Goal: Download file/media

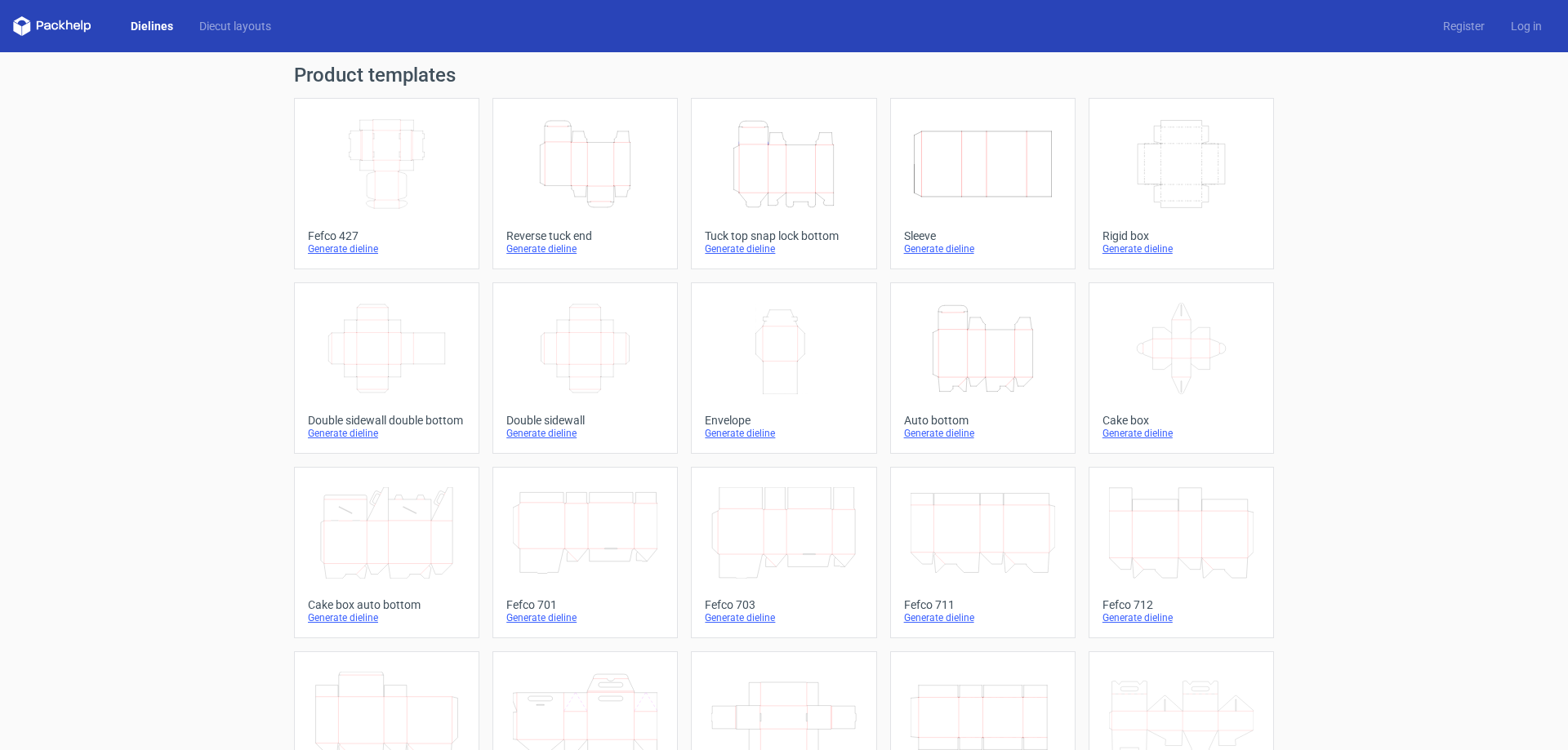
click at [579, 172] on icon "Height Depth Width" at bounding box center [584, 164] width 144 height 92
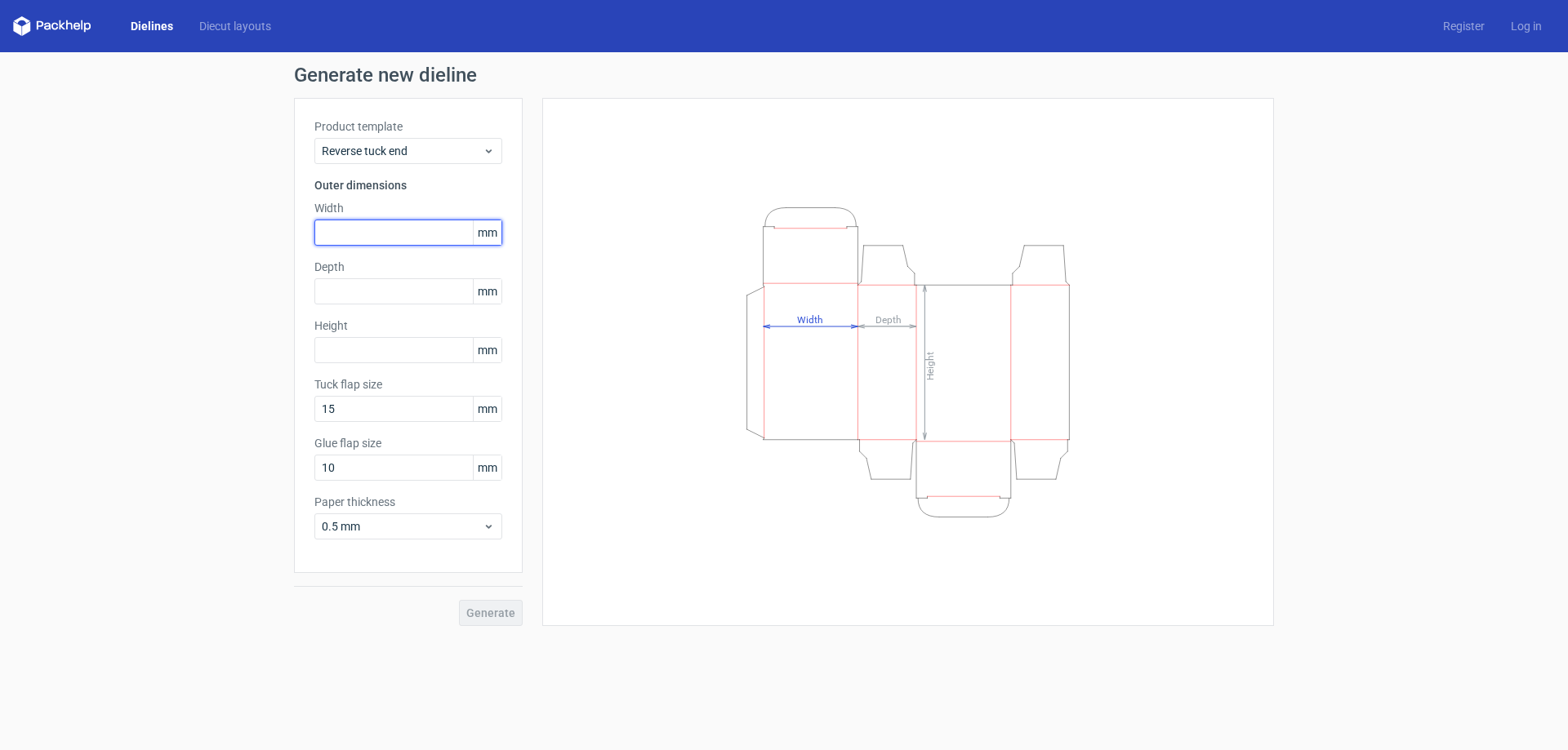
click at [356, 227] on input "text" at bounding box center [408, 232] width 188 height 26
type input "182"
type input "30"
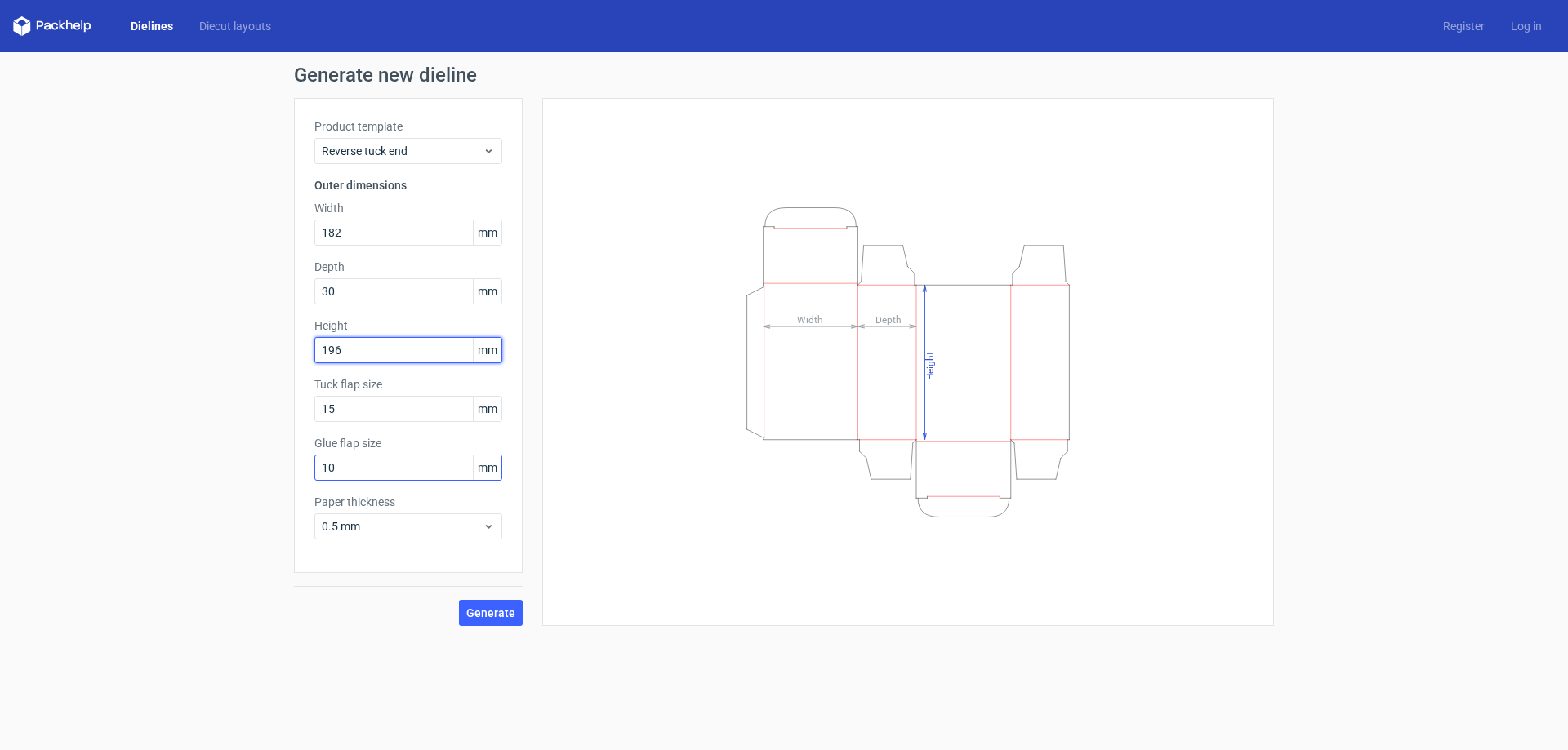
type input "196"
drag, startPoint x: 350, startPoint y: 470, endPoint x: 293, endPoint y: 470, distance: 57.0
click at [297, 470] on div "Product template Reverse tuck end Outer dimensions Width 182 mm Depth 30 mm Hei…" at bounding box center [408, 336] width 228 height 475
type input "12"
click at [494, 612] on span "Generate" at bounding box center [490, 613] width 49 height 12
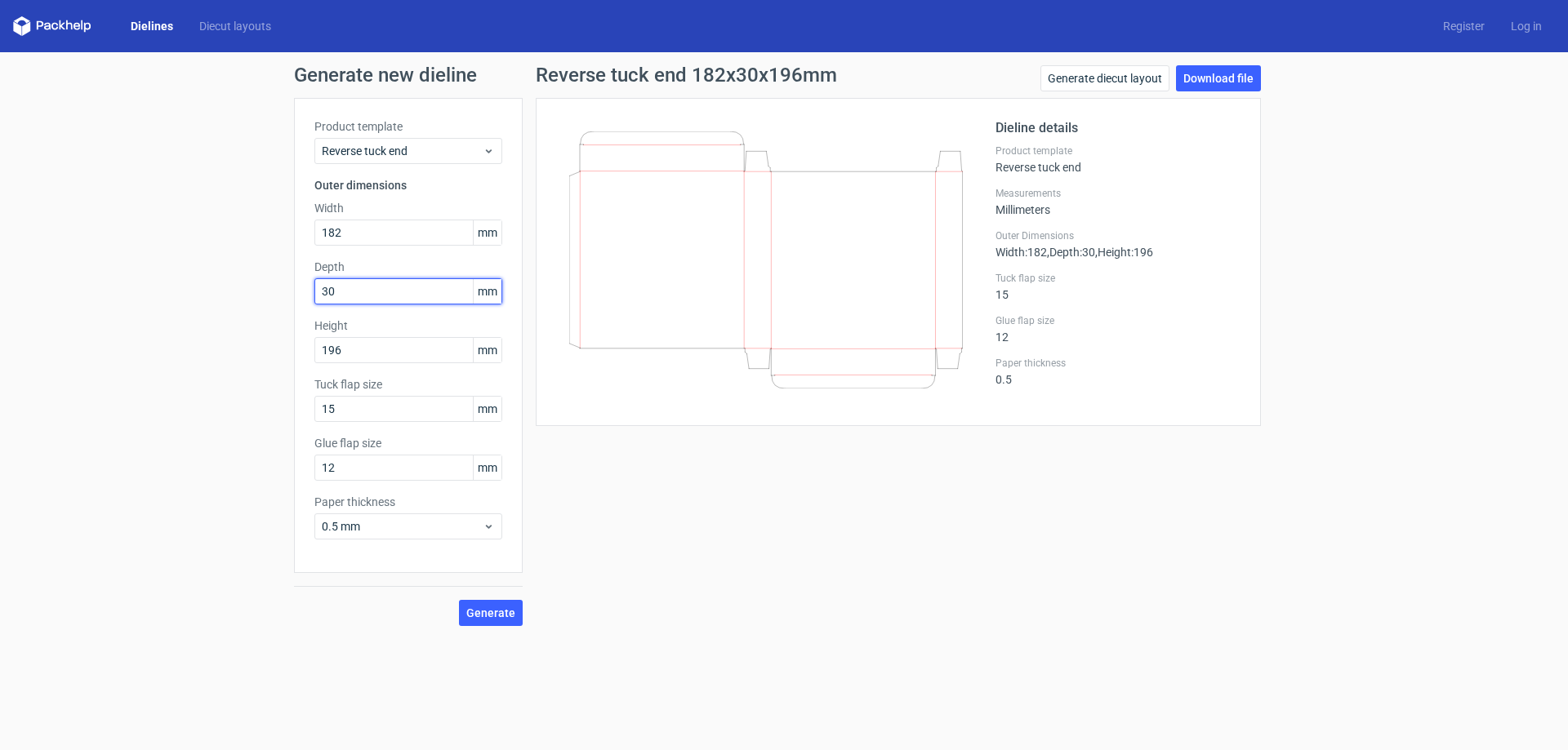
drag, startPoint x: 347, startPoint y: 292, endPoint x: 237, endPoint y: 315, distance: 112.4
click at [258, 308] on div "Generate new dieline Product template Reverse tuck end Outer dimensions Width 1…" at bounding box center [784, 346] width 1568 height 587
type input "33"
click at [480, 614] on span "Generate" at bounding box center [490, 613] width 49 height 12
click at [1215, 72] on link "Download file" at bounding box center [1219, 78] width 85 height 26
